Goal: Task Accomplishment & Management: Manage account settings

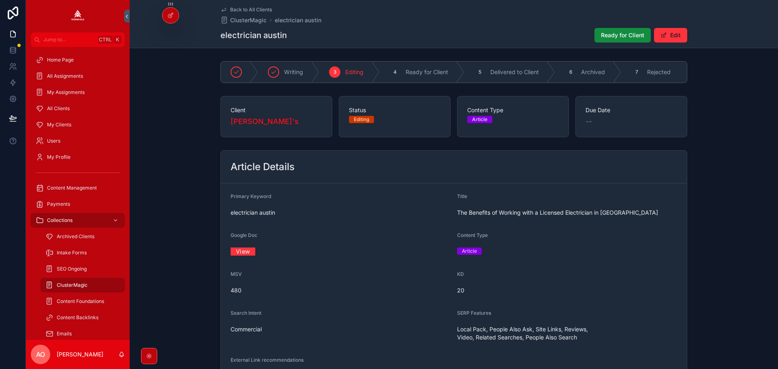
click at [609, 34] on span "Ready for Client" at bounding box center [622, 35] width 43 height 8
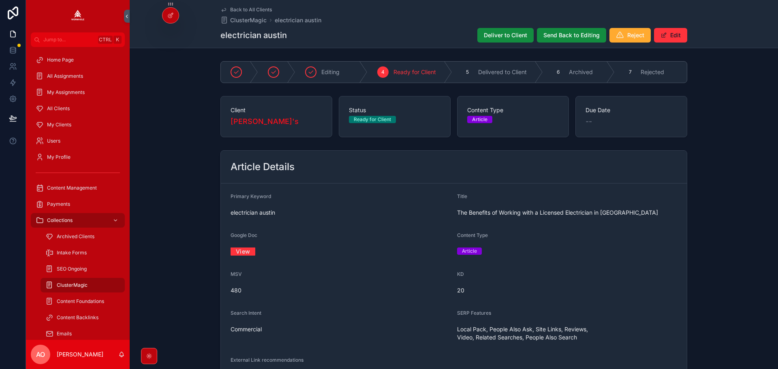
click at [497, 32] on span "Deliver to Client" at bounding box center [505, 35] width 43 height 8
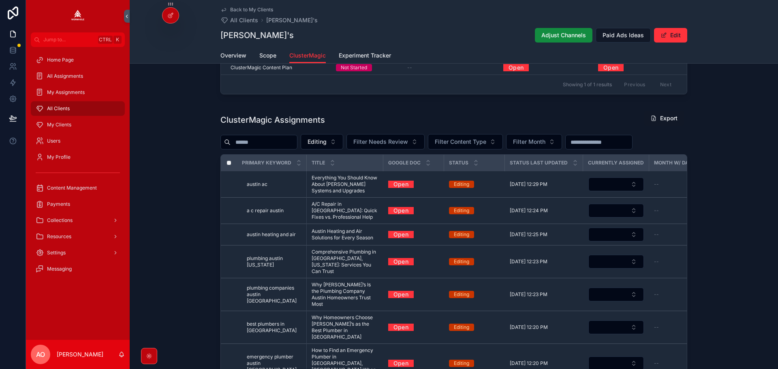
scroll to position [260, 0]
click at [327, 143] on span "Editing" at bounding box center [317, 142] width 19 height 8
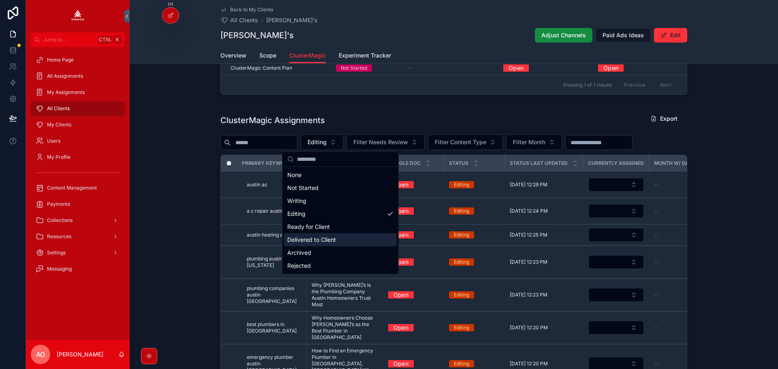
click at [321, 241] on div "Delivered to Client" at bounding box center [340, 239] width 113 height 13
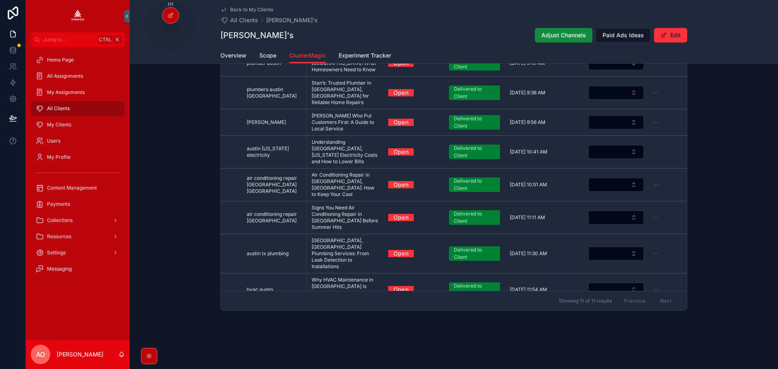
scroll to position [43, 0]
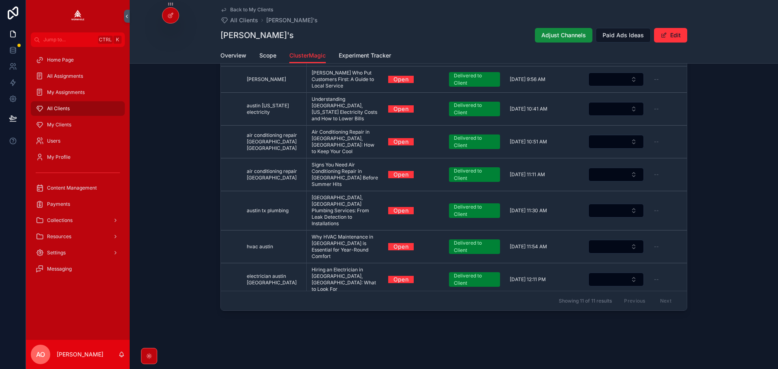
click at [396, 324] on link "Open" at bounding box center [401, 330] width 26 height 13
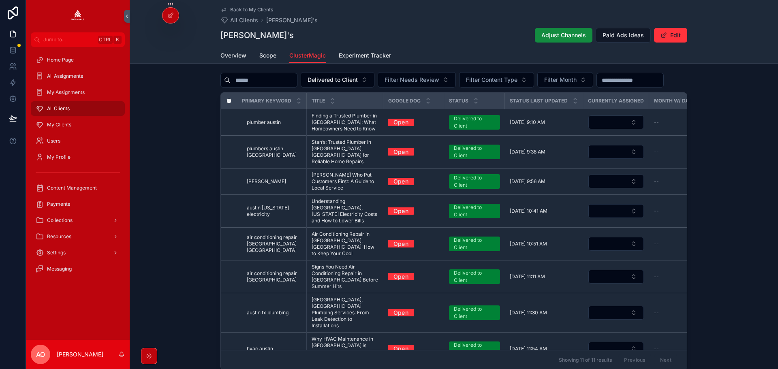
scroll to position [237, 0]
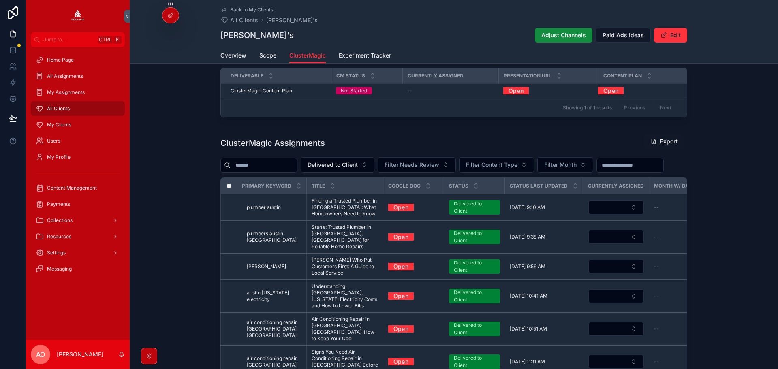
click at [342, 165] on span "Delivered to Client" at bounding box center [333, 165] width 50 height 8
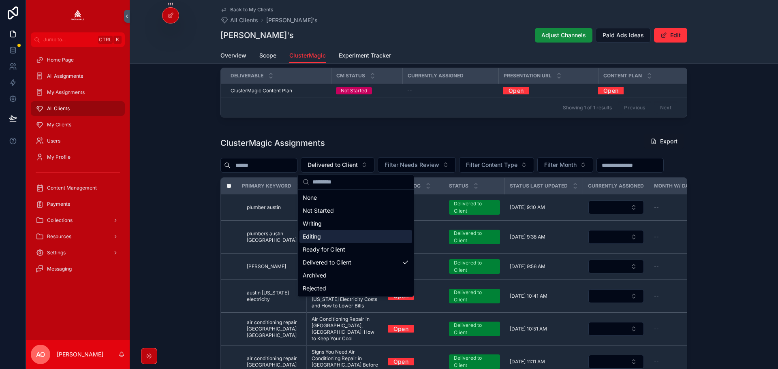
click at [323, 235] on div "Editing" at bounding box center [355, 236] width 113 height 13
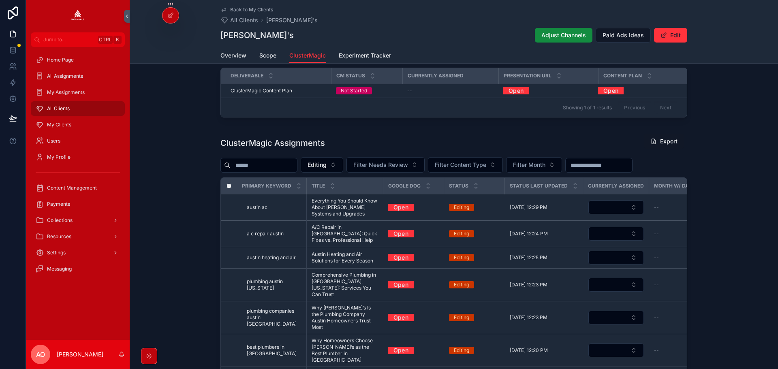
scroll to position [319, 0]
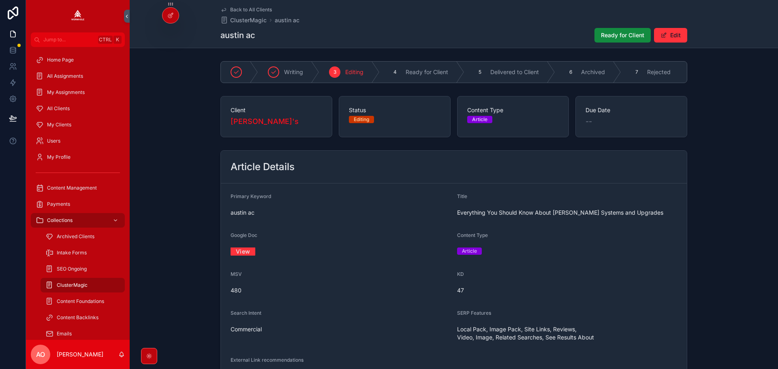
click at [236, 254] on link "View" at bounding box center [243, 251] width 25 height 13
click at [235, 250] on div "View" at bounding box center [341, 251] width 220 height 13
click at [234, 256] on link "View" at bounding box center [243, 251] width 25 height 13
